Goal: Check status: Check status

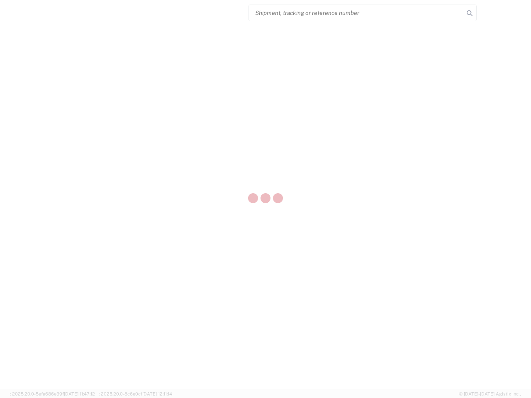
select select "US"
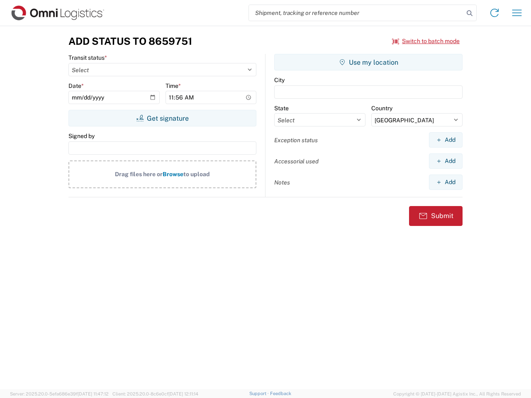
click at [356, 13] on input "search" at bounding box center [356, 13] width 215 height 16
click at [470, 13] on icon at bounding box center [470, 13] width 12 height 12
click at [495, 13] on icon at bounding box center [494, 12] width 13 height 13
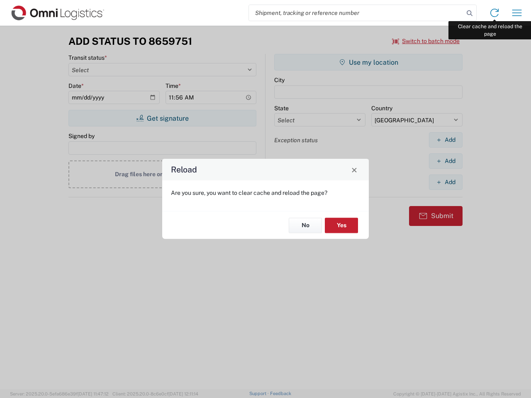
click at [517, 13] on div "Reload Are you sure, you want to clear cache and reload the page? No Yes" at bounding box center [265, 199] width 531 height 398
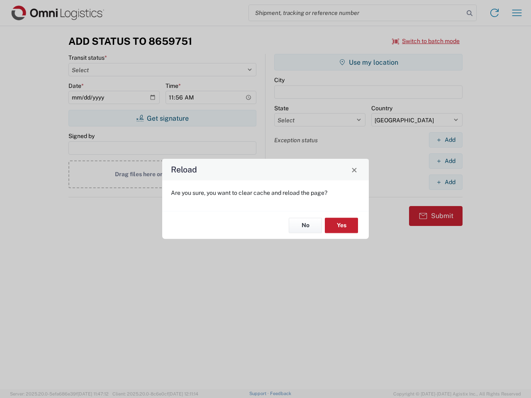
click at [426, 41] on div "Reload Are you sure, you want to clear cache and reload the page? No Yes" at bounding box center [265, 199] width 531 height 398
click at [162, 118] on div "Reload Are you sure, you want to clear cache and reload the page? No Yes" at bounding box center [265, 199] width 531 height 398
click at [369, 62] on div "Reload Are you sure, you want to clear cache and reload the page? No Yes" at bounding box center [265, 199] width 531 height 398
click at [446, 140] on div "Reload Are you sure, you want to clear cache and reload the page? No Yes" at bounding box center [265, 199] width 531 height 398
click at [446, 161] on div "Reload Are you sure, you want to clear cache and reload the page? No Yes" at bounding box center [265, 199] width 531 height 398
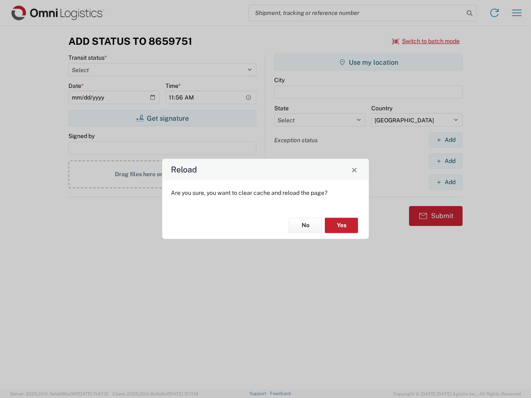
click at [446, 182] on div "Reload Are you sure, you want to clear cache and reload the page? No Yes" at bounding box center [265, 199] width 531 height 398
